Goal: Task Accomplishment & Management: Use online tool/utility

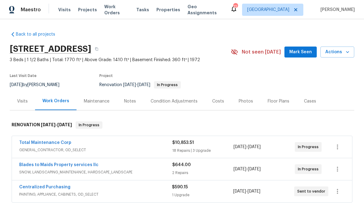
click at [217, 102] on div "Costs" at bounding box center [218, 101] width 12 height 6
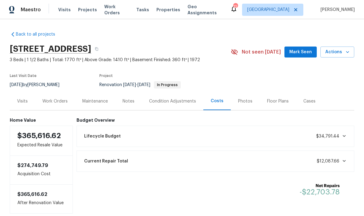
click at [52, 103] on div "Work Orders" at bounding box center [54, 101] width 25 height 6
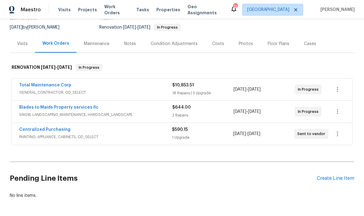
scroll to position [57, 0]
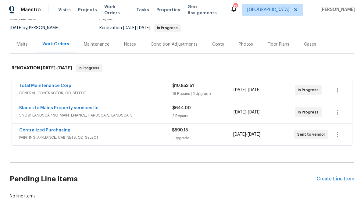
click at [30, 88] on link "Total Maintenance Corp" at bounding box center [45, 86] width 52 height 4
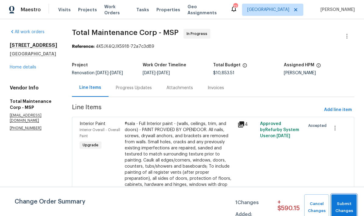
click at [347, 204] on span "Submit Changes" at bounding box center [343, 208] width 19 height 14
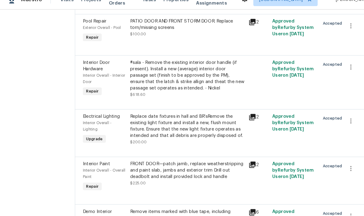
scroll to position [1020, 0]
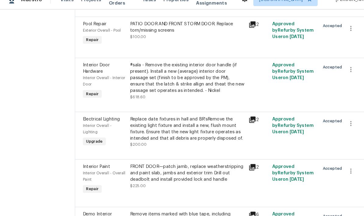
click at [146, 121] on div "Replace date fixtures in hall and BR’sRemove the existing light fixture and ins…" at bounding box center [179, 133] width 109 height 24
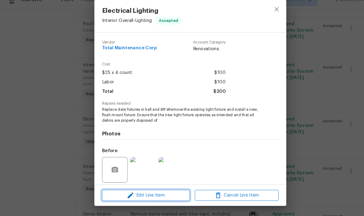
click at [132, 193] on span "Edit Line Item" at bounding box center [140, 197] width 80 height 8
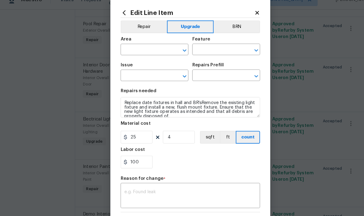
type input "Interior Overall"
type input "Lighting"
type input "Electrical Lighting"
type input "Replace Flush Mount Light $25.00"
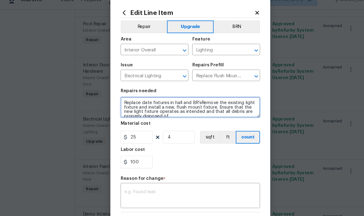
click at [203, 103] on textarea "Replace date fixtures in hall and BR’sRemove the existing light fixture and ins…" at bounding box center [181, 112] width 133 height 19
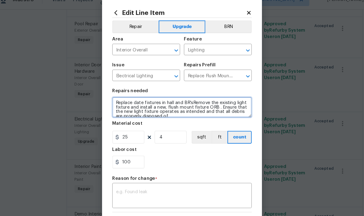
type textarea "Replace date fixtures in hall and BR’sRemove the existing light fixture and ins…"
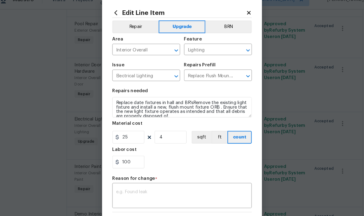
click at [119, 191] on textarea at bounding box center [181, 197] width 125 height 13
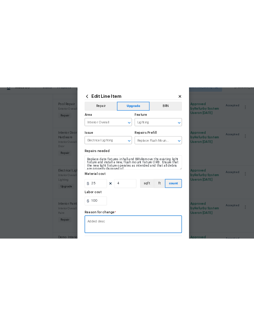
scroll to position [0, 0]
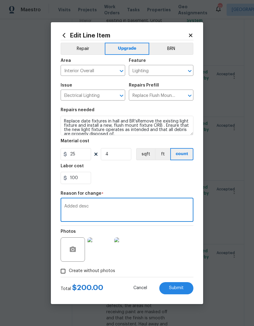
type textarea "Added desc"
click at [174, 216] on span "Submit" at bounding box center [176, 288] width 15 height 5
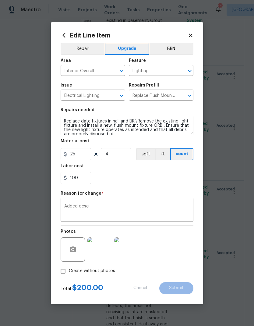
type textarea "Replace date fixtures in hall and BR’sRemove the existing light fixture and ins…"
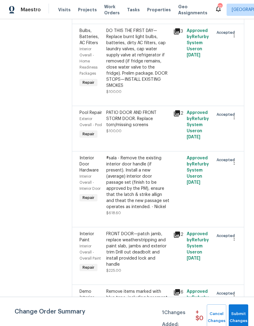
scroll to position [1455, 0]
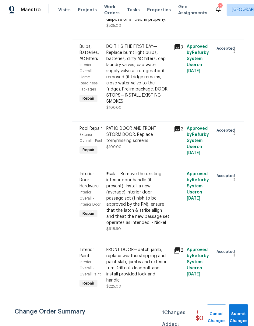
click at [111, 171] on div "#sala - Remove the existing interior door handle (if present). Install a new (a…" at bounding box center [137, 198] width 63 height 55
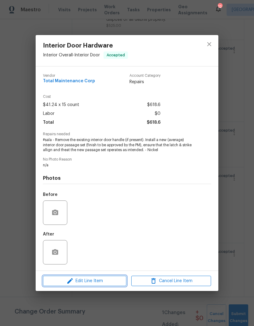
click at [79, 216] on span "Edit Line Item" at bounding box center [85, 281] width 80 height 8
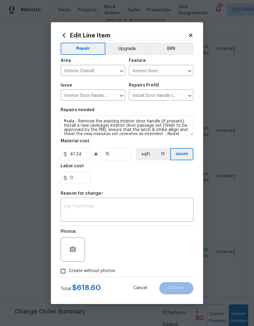
click at [68, 202] on div "x ​" at bounding box center [127, 210] width 133 height 23
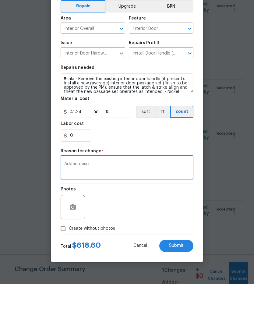
type textarea "Added desc"
click at [117, 116] on textarea "#sala - Remove the existing interior door handle (if present). Install a new (a…" at bounding box center [127, 125] width 133 height 19
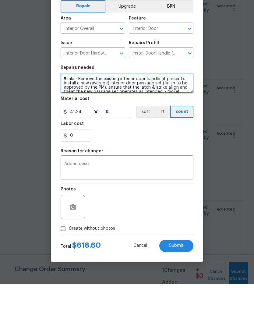
click at [176, 116] on textarea "#sala - Remove the existing interior door handle (if present). Install a new (a…" at bounding box center [127, 125] width 133 height 19
click at [90, 116] on textarea "#sala - Remove the existing interior door handle (if present). Install a new (a…" at bounding box center [127, 125] width 133 height 19
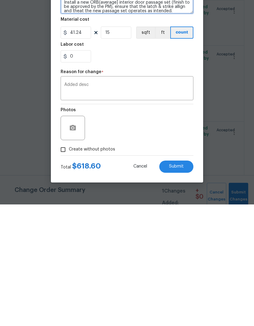
scroll to position [24, 0]
click at [170, 216] on span "Submit" at bounding box center [176, 288] width 15 height 5
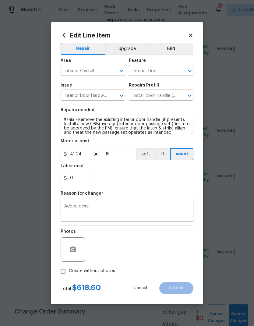
type textarea "#sala - Remove the existing interior door handle (if present). Install a new (a…"
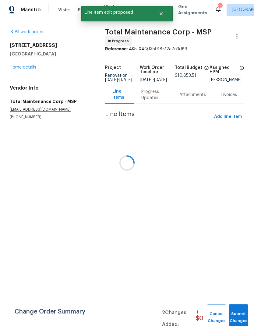
scroll to position [0, 0]
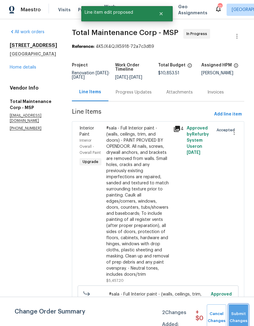
click at [238, 216] on span "Submit Changes" at bounding box center [238, 317] width 13 height 14
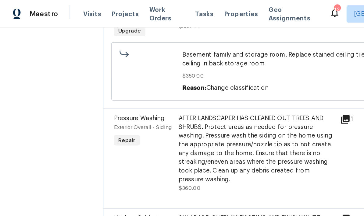
scroll to position [402, 0]
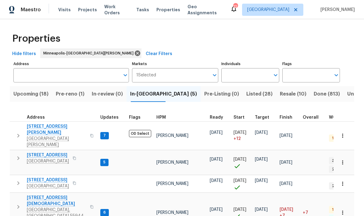
click at [21, 96] on span "Upcoming (18)" at bounding box center [30, 94] width 35 height 9
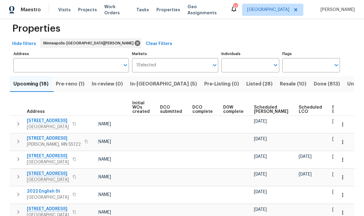
scroll to position [0, 43]
click at [332, 113] on span "Ready Date" at bounding box center [338, 109] width 13 height 9
